Goal: Find specific page/section: Find specific page/section

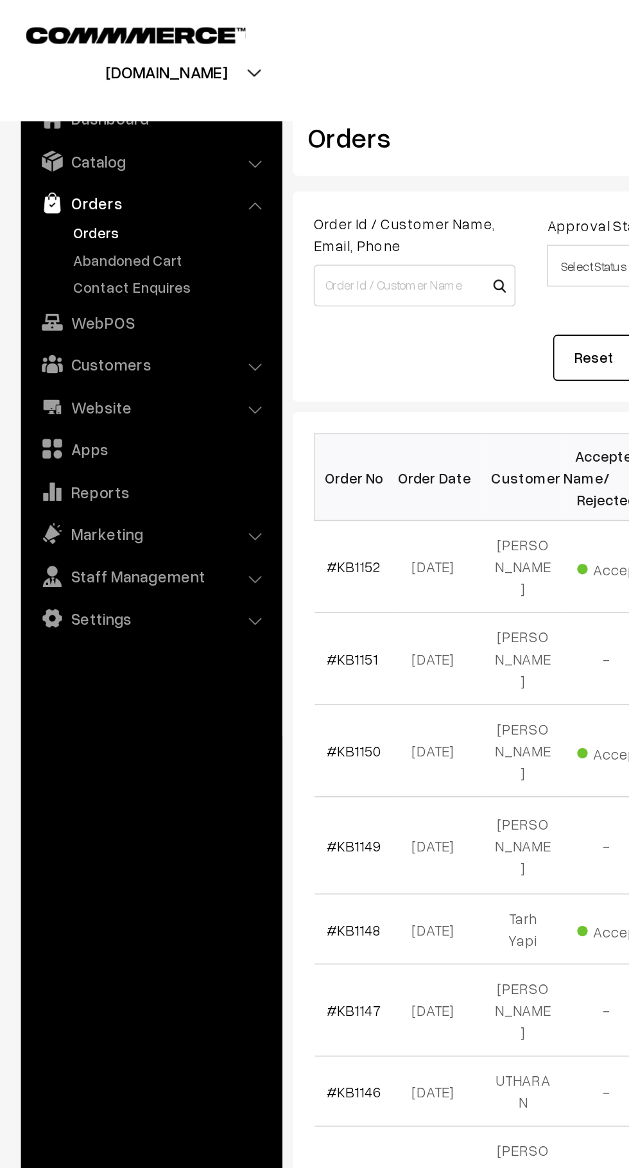
click at [66, 161] on link "Abandoned Cart" at bounding box center [105, 159] width 127 height 13
